Goal: Information Seeking & Learning: Learn about a topic

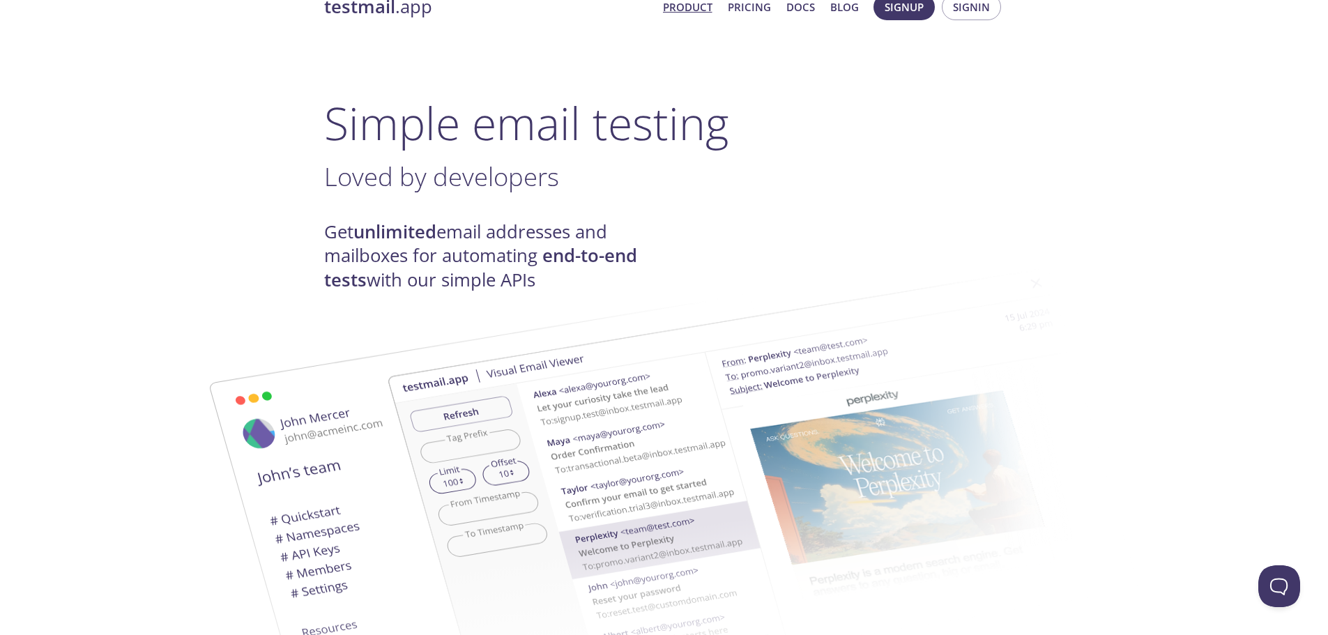
scroll to position [20, 0]
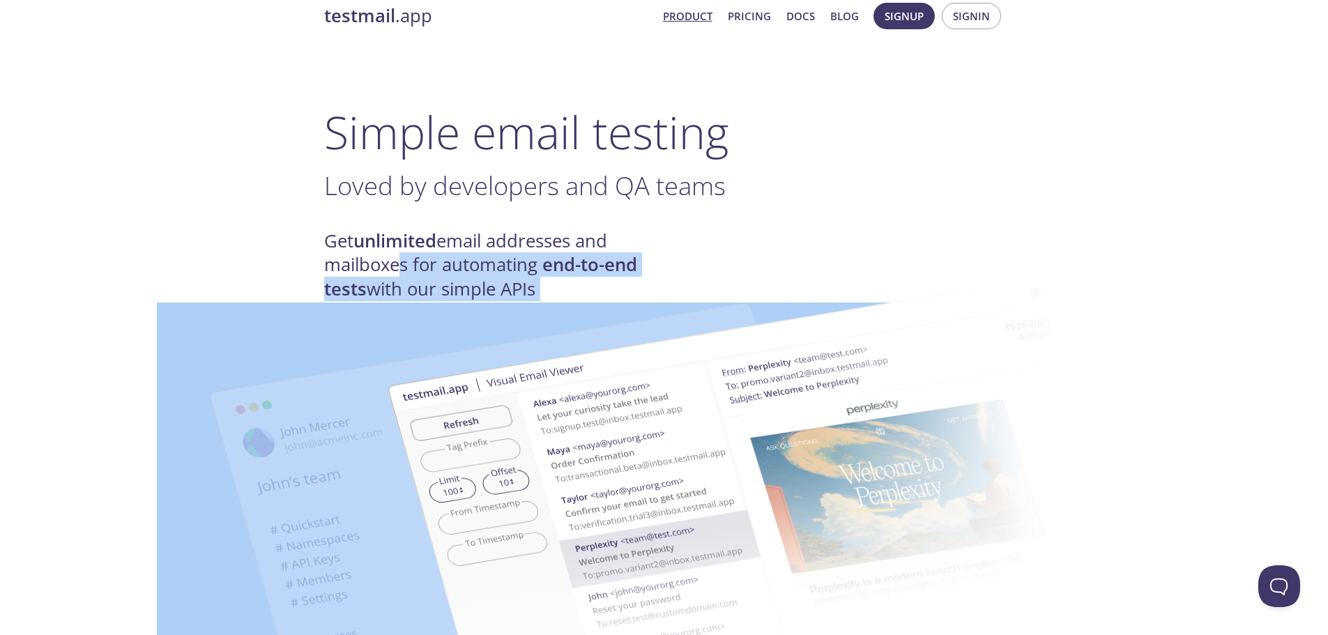
drag, startPoint x: 395, startPoint y: 255, endPoint x: 483, endPoint y: 290, distance: 94.5
click at [505, 276] on img at bounding box center [763, 493] width 753 height 472
click at [513, 258] on img at bounding box center [763, 493] width 753 height 472
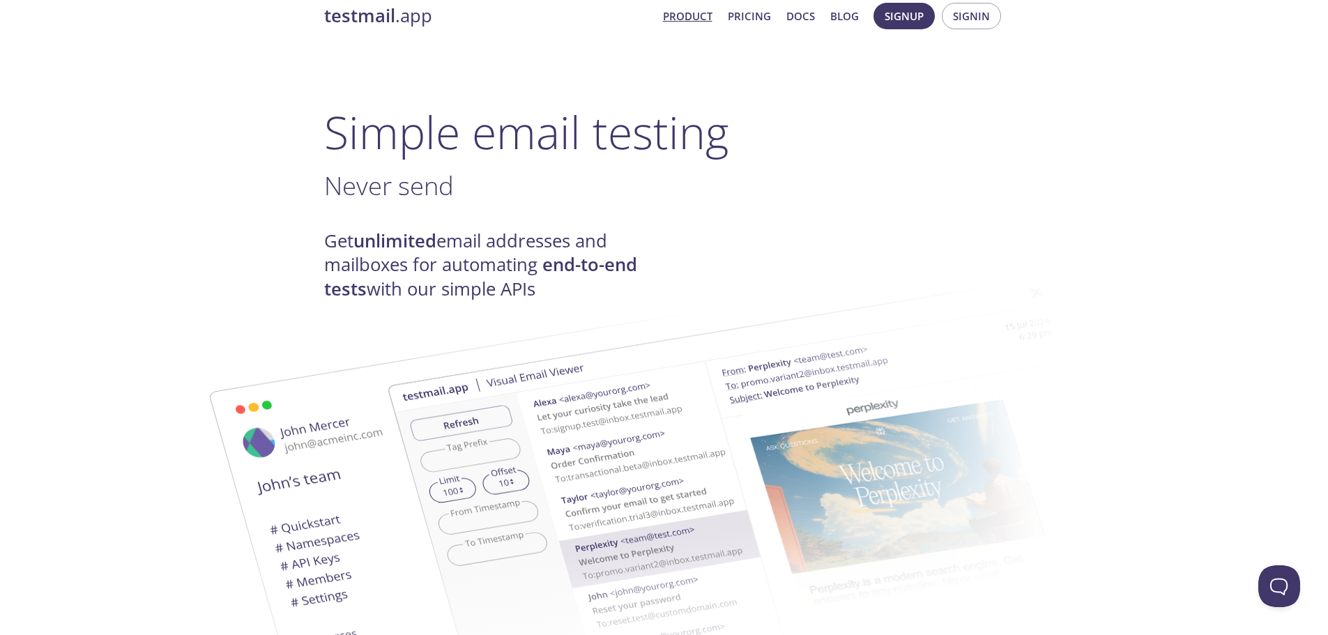
click at [533, 247] on h4 "Get unlimited email addresses and mailboxes for automating end-to-end tests wit…" at bounding box center [494, 265] width 340 height 72
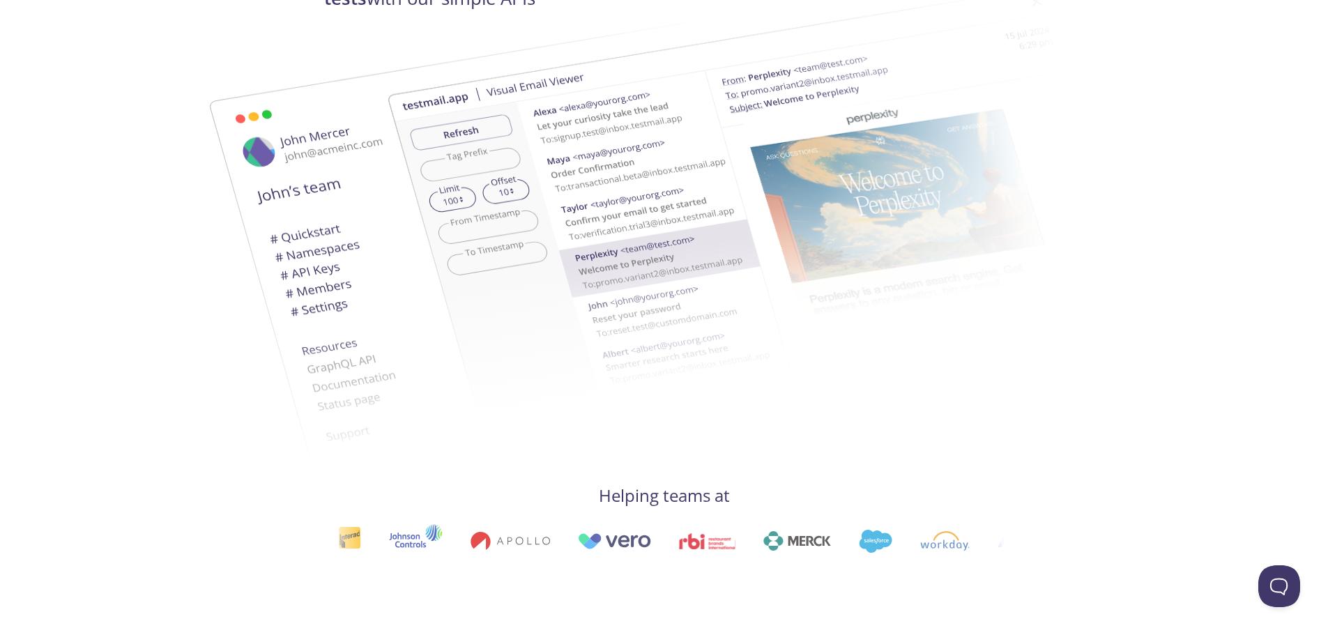
scroll to position [0, 0]
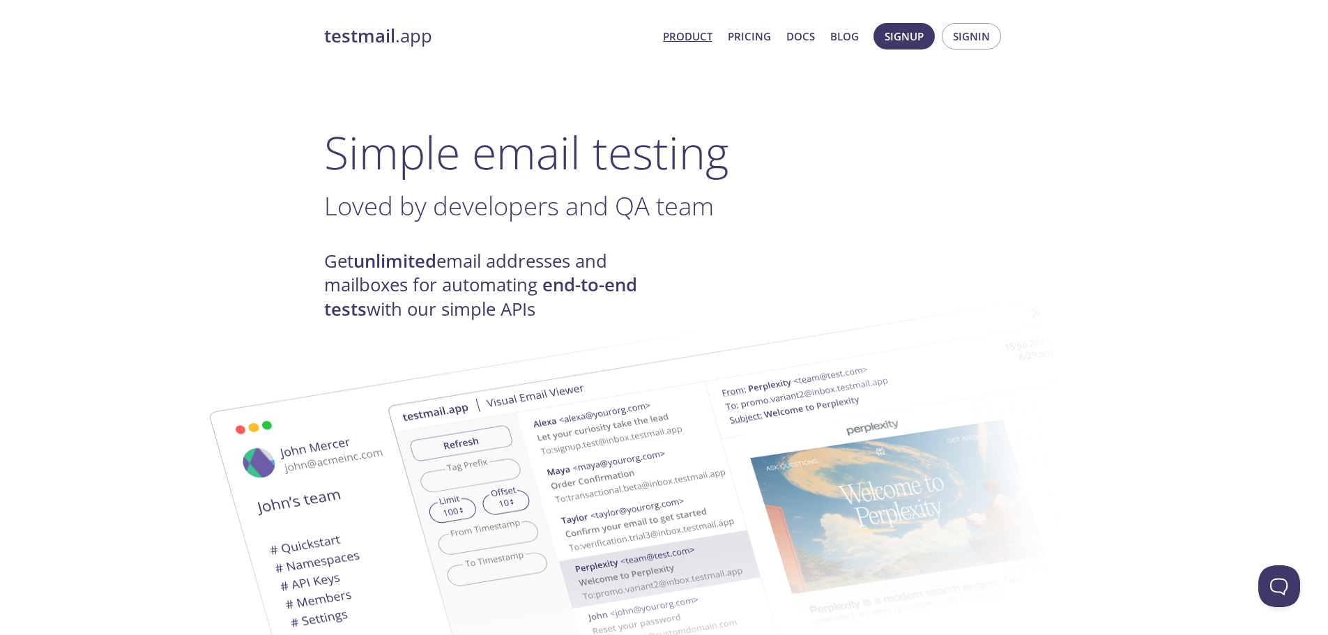
click at [679, 38] on link "Product" at bounding box center [687, 36] width 49 height 18
click at [744, 39] on link "Pricing" at bounding box center [749, 36] width 43 height 18
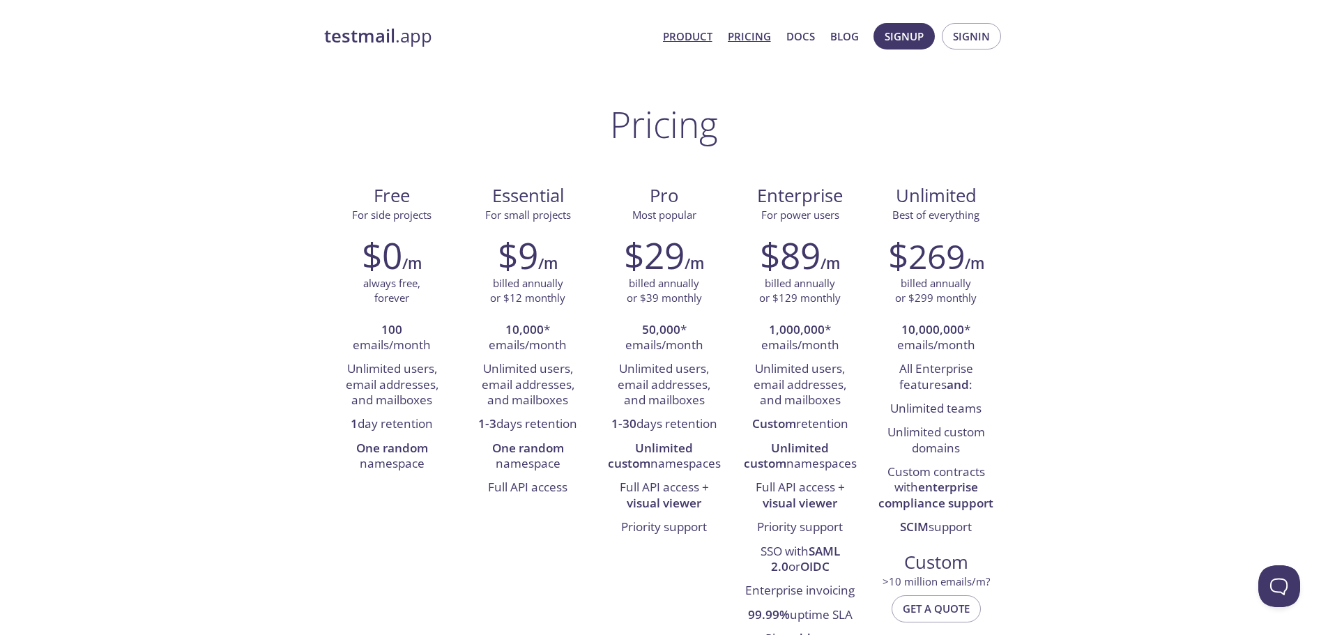
click at [700, 40] on link "Product" at bounding box center [687, 36] width 49 height 18
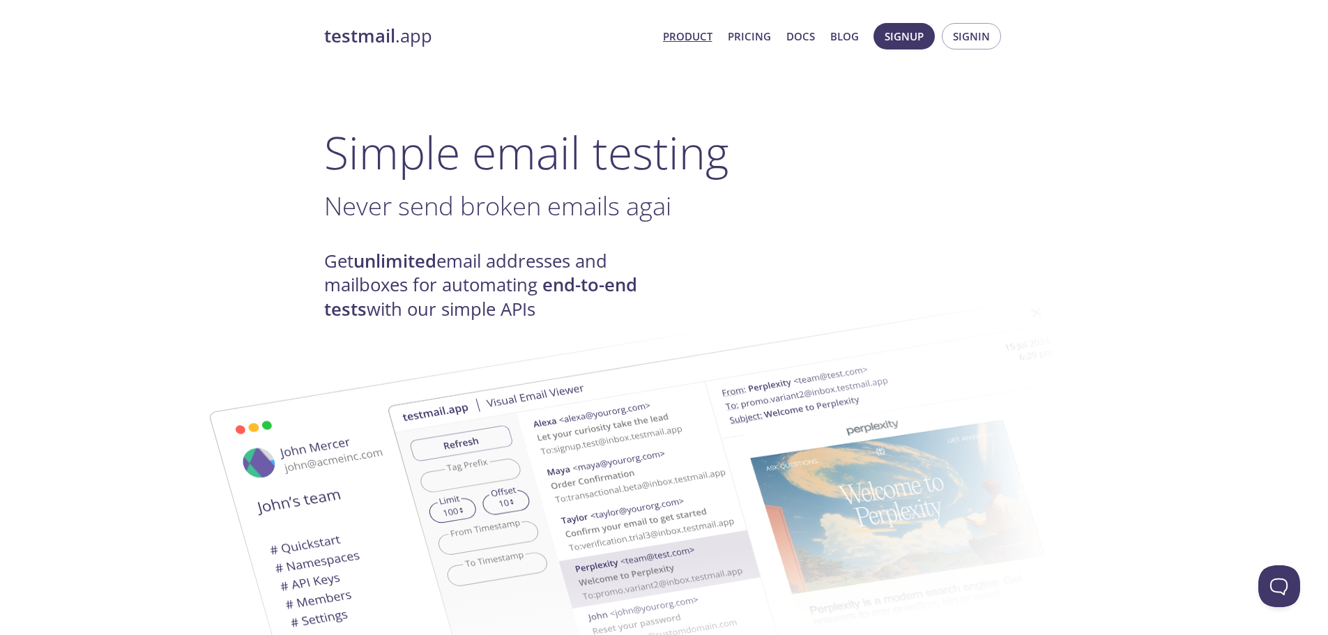
click at [424, 311] on img at bounding box center [763, 513] width 753 height 472
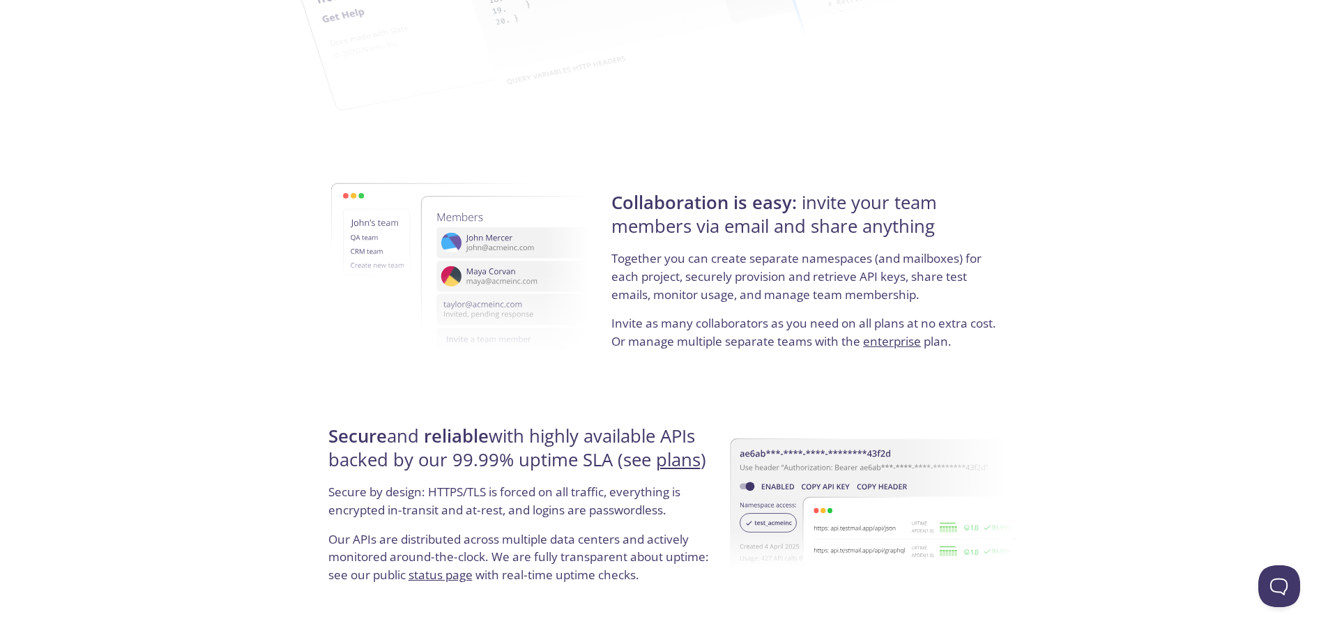
scroll to position [2552, 0]
